Goal: Task Accomplishment & Management: Use online tool/utility

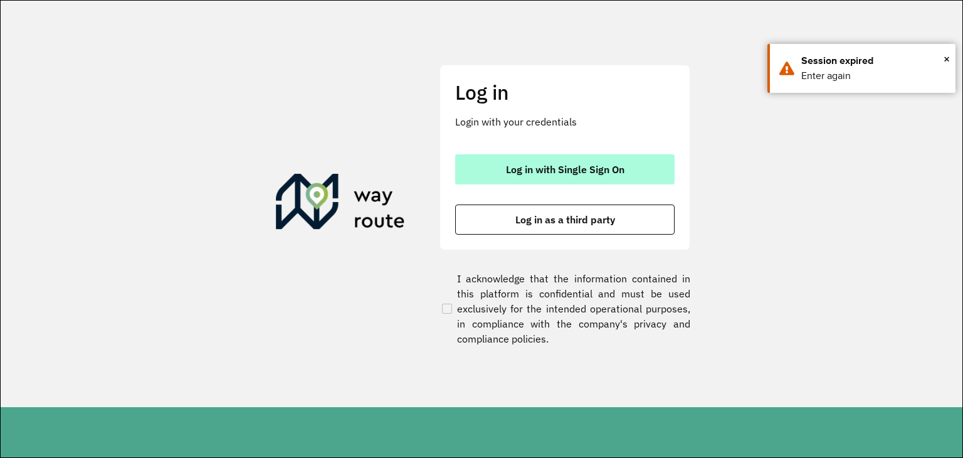
click at [504, 176] on button "Log in with Single Sign On" at bounding box center [565, 169] width 220 height 30
